Goal: Transaction & Acquisition: Purchase product/service

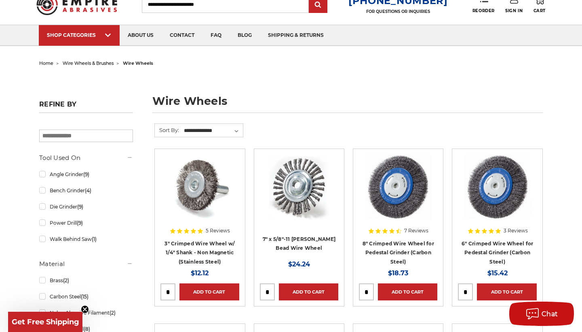
scroll to position [32, 0]
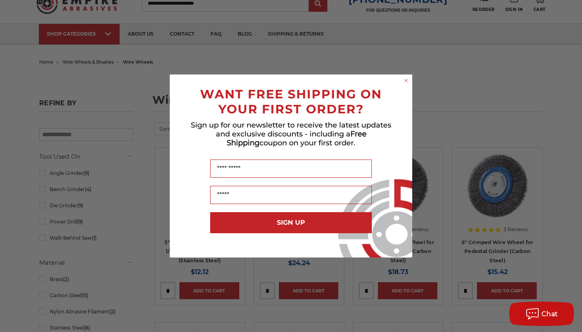
click at [404, 83] on circle "Close dialog" at bounding box center [407, 81] width 8 height 8
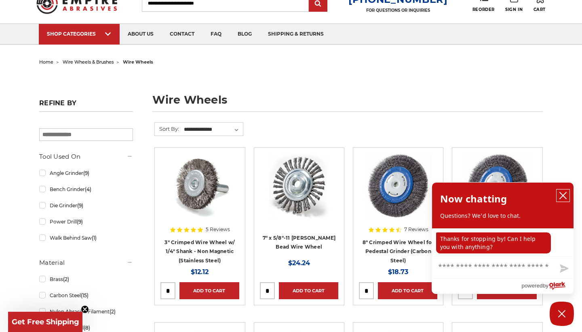
click at [563, 195] on icon "close chatbox" at bounding box center [563, 195] width 6 height 6
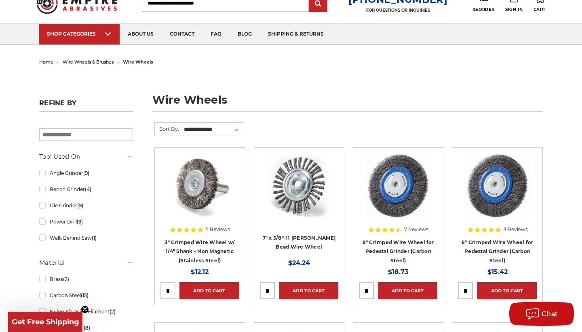
click at [196, 256] on h4 "3" Crimped Wire Wheel w/ 1/4" Shank - Non Magnetic (Stainless Steel)" at bounding box center [199, 250] width 78 height 27
click at [203, 243] on link "3" Crimped Wire Wheel w/ 1/4" Shank - Non Magnetic (Stainless Steel)" at bounding box center [200, 251] width 70 height 24
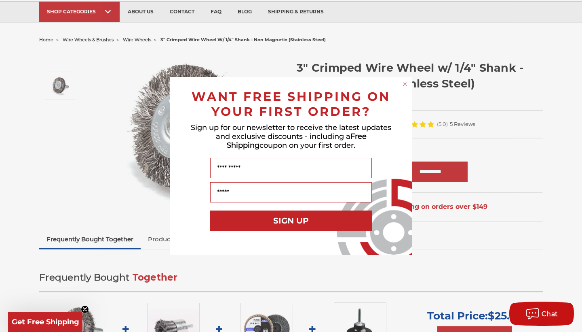
click at [405, 83] on circle "Close dialog" at bounding box center [405, 84] width 8 height 8
